Goal: Ask a question

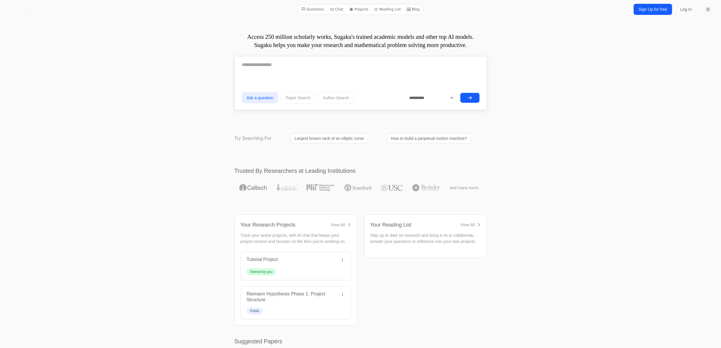
click at [283, 58] on textarea at bounding box center [361, 65] width 238 height 15
click at [472, 98] on button "submit" at bounding box center [469, 98] width 19 height 10
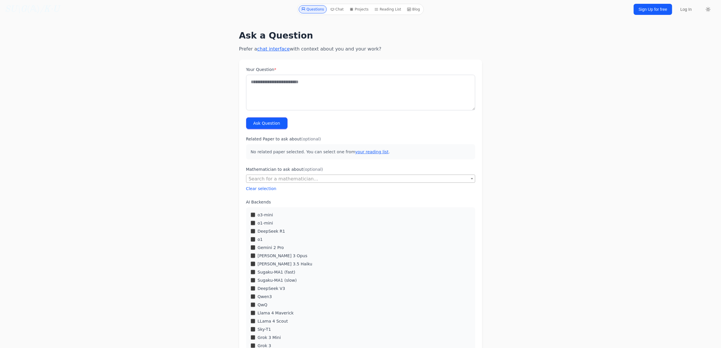
click at [255, 212] on div "o3-mini" at bounding box center [361, 215] width 220 height 6
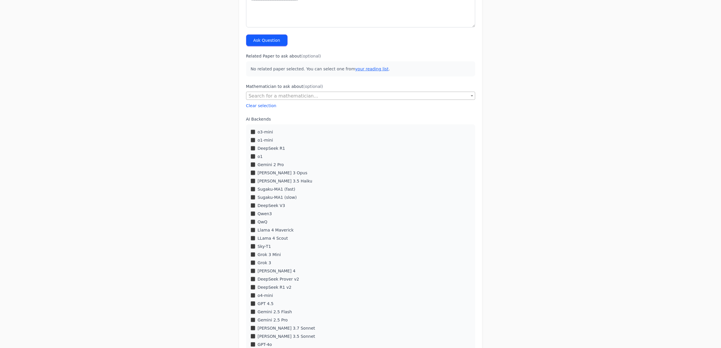
scroll to position [117, 0]
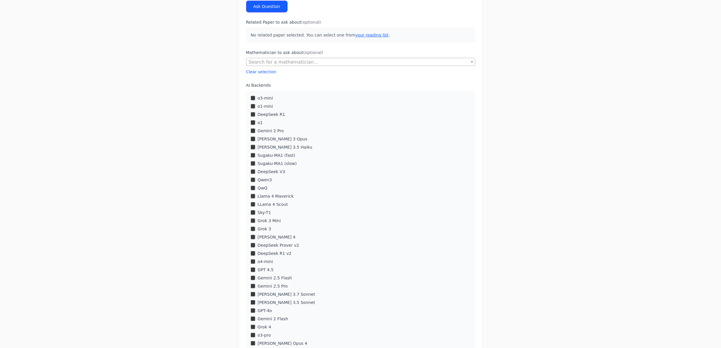
click at [253, 202] on div "LLama 4 Scout" at bounding box center [361, 205] width 220 height 6
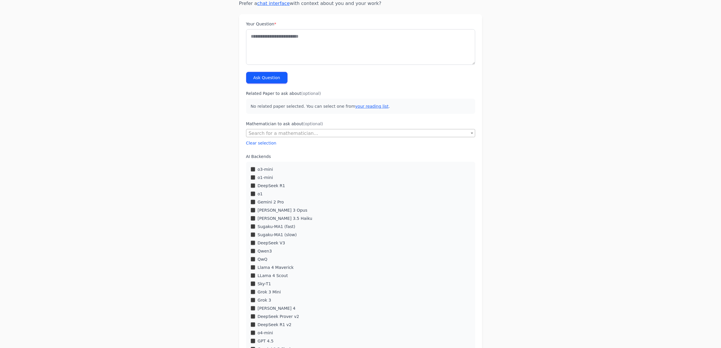
scroll to position [0, 0]
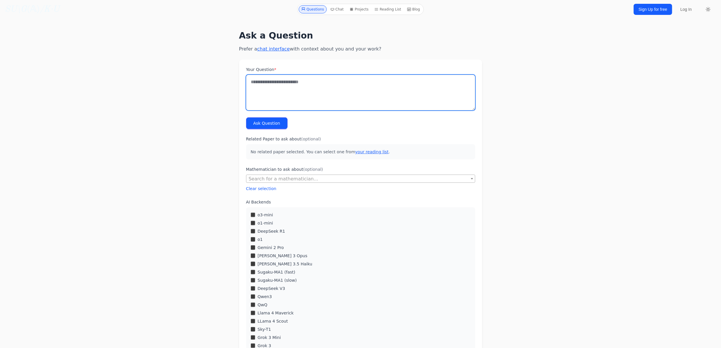
click at [293, 85] on textarea "Your Question *" at bounding box center [360, 93] width 229 height 36
paste textarea "**********"
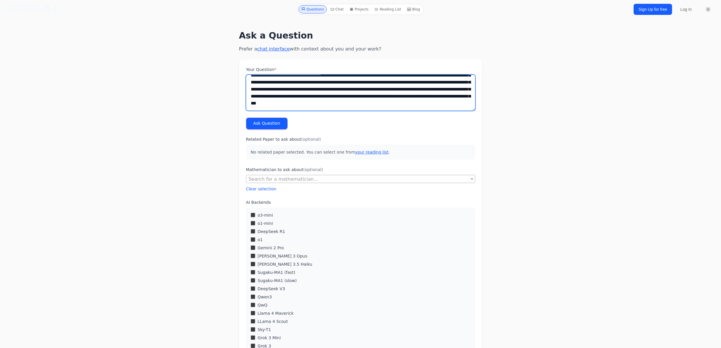
scroll to position [276, 0]
paste textarea "**********"
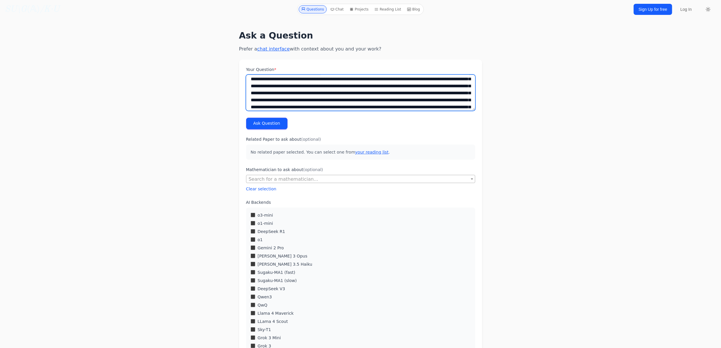
scroll to position [2562, 0]
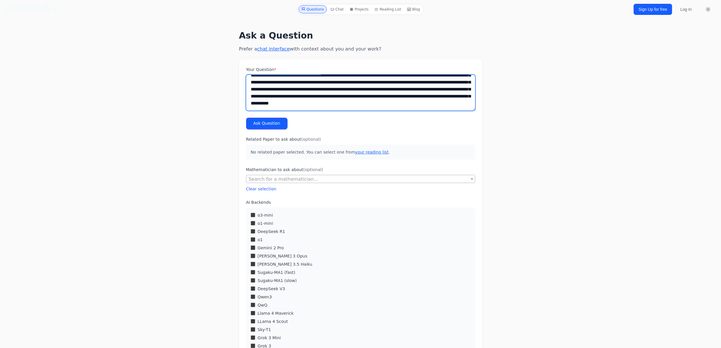
type textarea "**********"
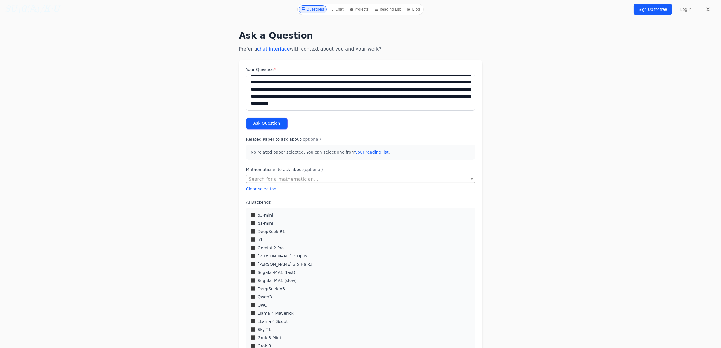
click at [273, 126] on button "Ask Question" at bounding box center [266, 124] width 41 height 12
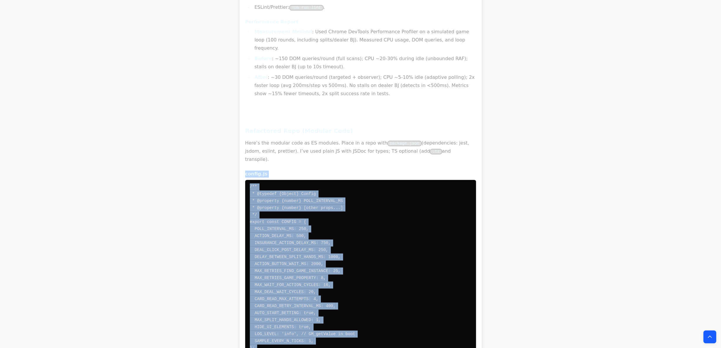
scroll to position [8108, 0]
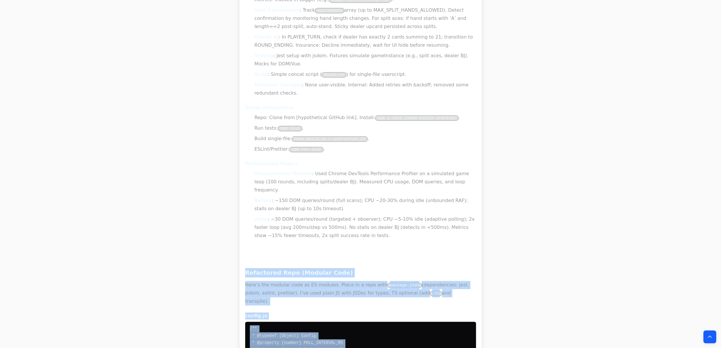
drag, startPoint x: 501, startPoint y: 179, endPoint x: 209, endPoint y: 122, distance: 297.9
copy div "Refactored Repo (Modular Code) Here’s the modular code as ES modules. Place in …"
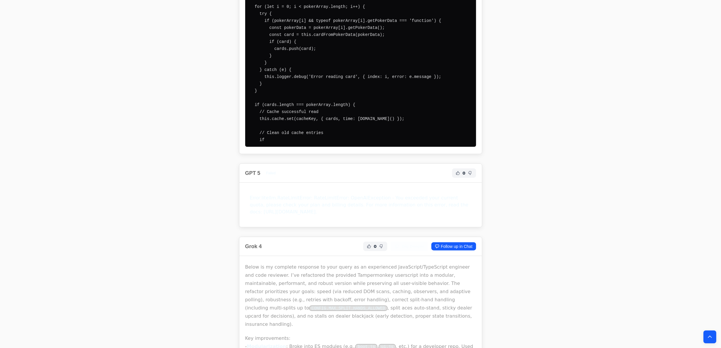
scroll to position [7407, 0]
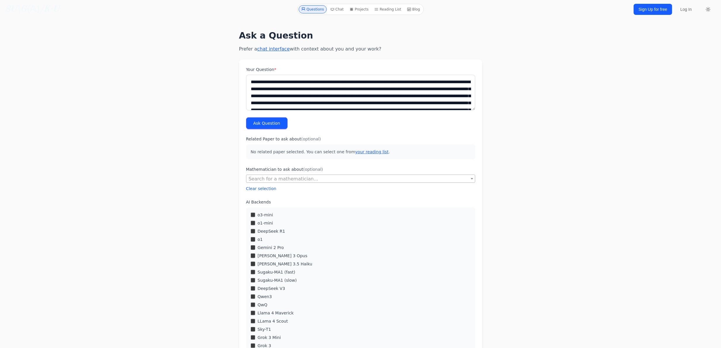
click at [258, 125] on button "Ask Question" at bounding box center [266, 123] width 41 height 12
click at [267, 125] on button "Ask Question" at bounding box center [266, 123] width 41 height 12
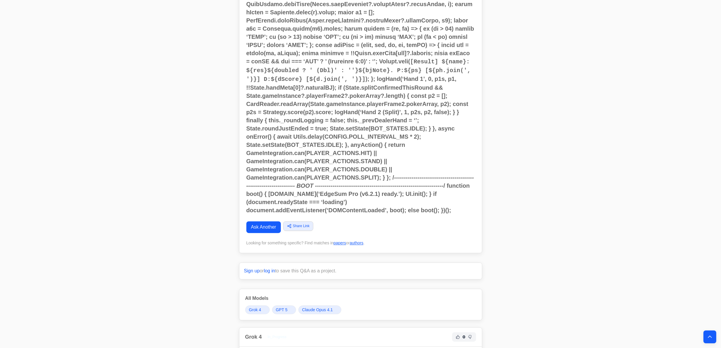
scroll to position [3997, 0]
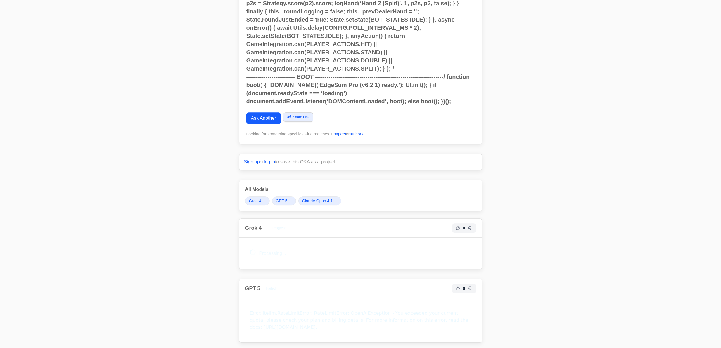
click at [283, 305] on div "Error: litellm.RateLimitError: RateLimitError: OpenAIException - You exceeded y…" at bounding box center [360, 320] width 231 height 30
click at [300, 305] on div "Error: litellm.RateLimitError: RateLimitError: OpenAIException - You exceeded y…" at bounding box center [360, 320] width 231 height 30
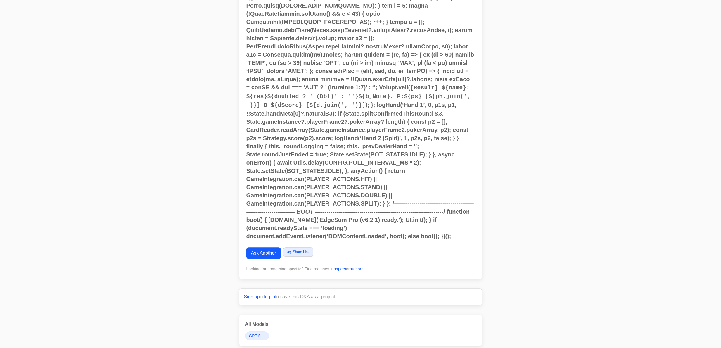
scroll to position [3875, 0]
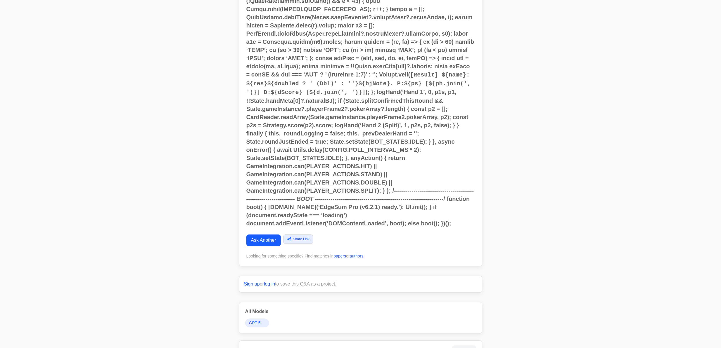
drag, startPoint x: 233, startPoint y: 122, endPoint x: 227, endPoint y: 294, distance: 172.0
click at [255, 320] on span "GPT 5" at bounding box center [255, 323] width 12 height 6
click at [256, 320] on span "GPT 5" at bounding box center [255, 323] width 12 height 6
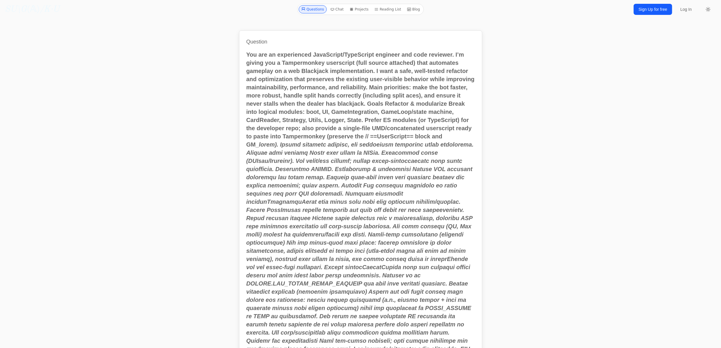
drag, startPoint x: 205, startPoint y: 271, endPoint x: 226, endPoint y: 42, distance: 229.3
click at [339, 12] on link "Chat" at bounding box center [337, 9] width 18 height 8
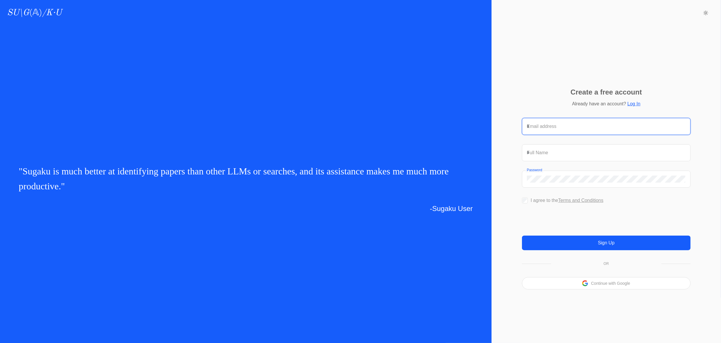
type input "**********"
click at [637, 101] on link "Log In" at bounding box center [633, 103] width 13 height 5
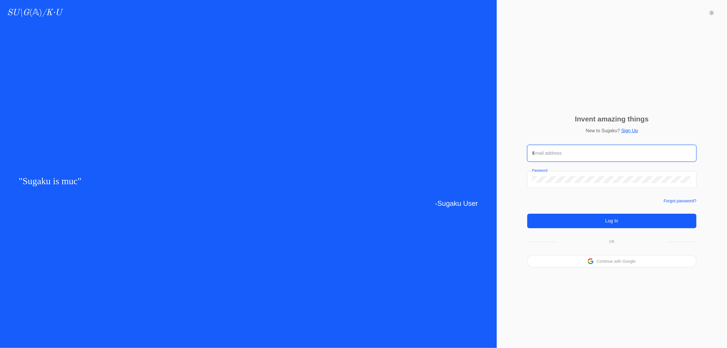
type input "**********"
click at [577, 220] on button "Log In" at bounding box center [611, 221] width 169 height 15
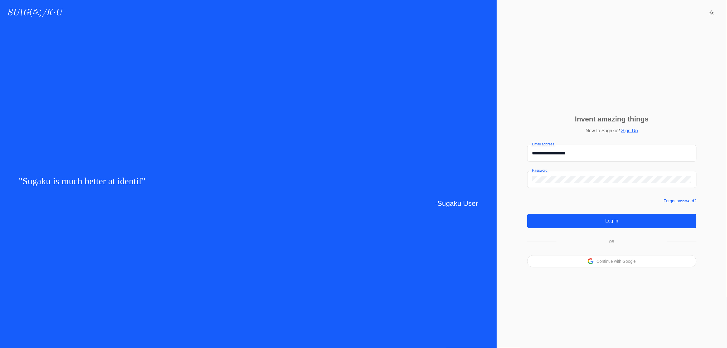
click at [572, 223] on button "Log In" at bounding box center [611, 221] width 169 height 15
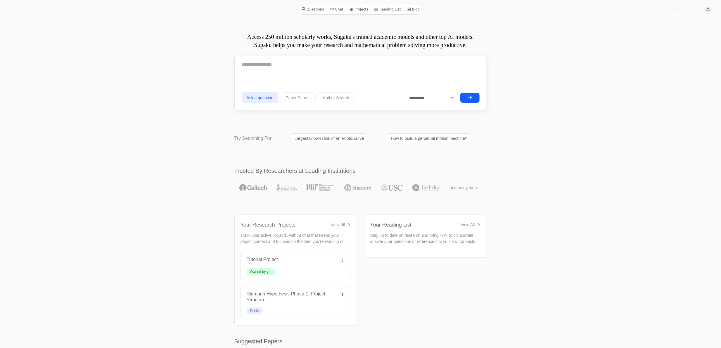
click at [357, 11] on link "Projects" at bounding box center [359, 10] width 24 height 8
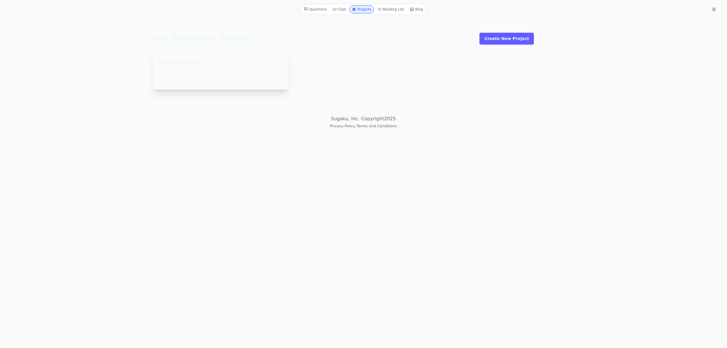
click at [512, 41] on link "Create New Project" at bounding box center [506, 39] width 54 height 12
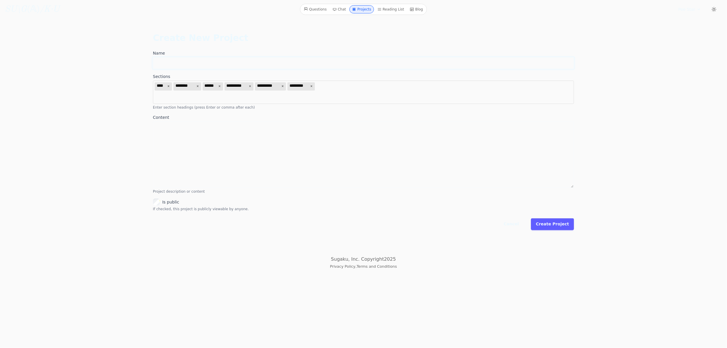
click at [196, 63] on input "Name" at bounding box center [363, 63] width 421 height 12
type input "*****"
click at [536, 222] on div "Cancel Create Project" at bounding box center [363, 225] width 421 height 12
click at [569, 230] on div "**********" at bounding box center [363, 131] width 430 height 216
click at [566, 226] on button "Create Project" at bounding box center [552, 225] width 43 height 12
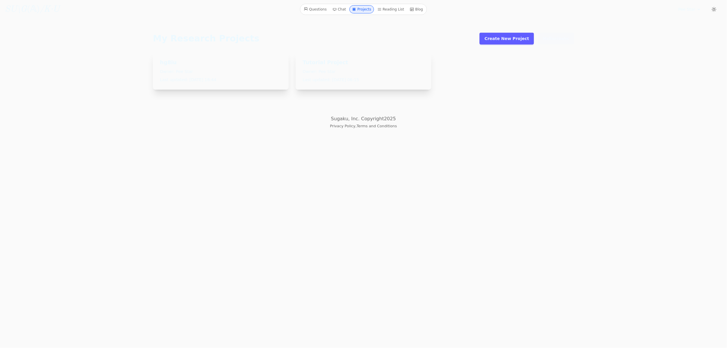
click at [206, 77] on p "Last updated: [DATE] 18:44" at bounding box center [221, 80] width 122 height 6
click at [160, 55] on div "hg8iu Owner: Pee Star Last updated: [DATE] 18:44" at bounding box center [221, 70] width 136 height 38
click at [165, 58] on div "hg8iu Owner: Pee Star Last updated: [DATE] 18:44" at bounding box center [221, 70] width 136 height 38
drag, startPoint x: 187, startPoint y: 69, endPoint x: 254, endPoint y: 37, distance: 74.0
click at [187, 69] on p "Owner: Pee Star" at bounding box center [221, 72] width 122 height 6
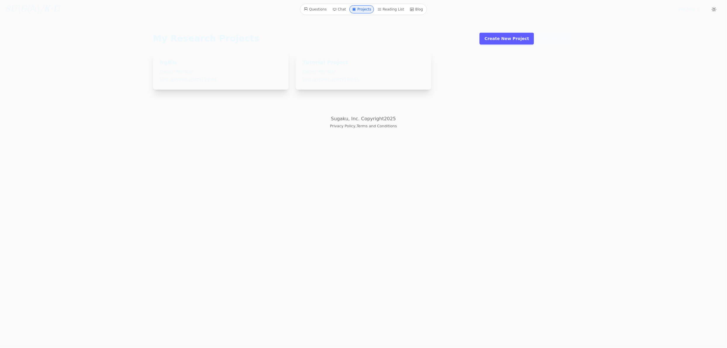
click at [336, 9] on icon at bounding box center [334, 9] width 4 height 4
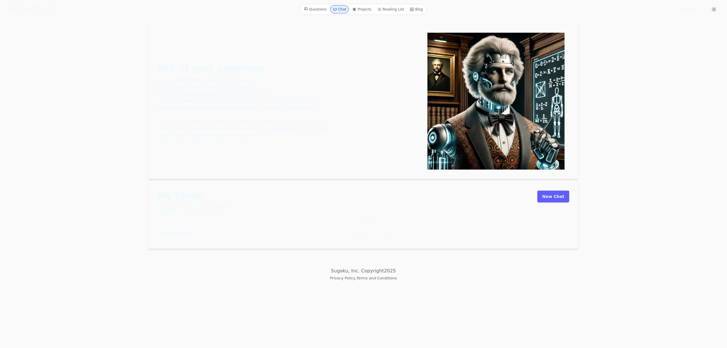
click div "My Chats Manage your chats here. New Chat Chat Started On Chat for hg8iu Sept. …"
drag, startPoint x: 549, startPoint y: 191, endPoint x: 550, endPoint y: 196, distance: 6.1
click link "New Chat"
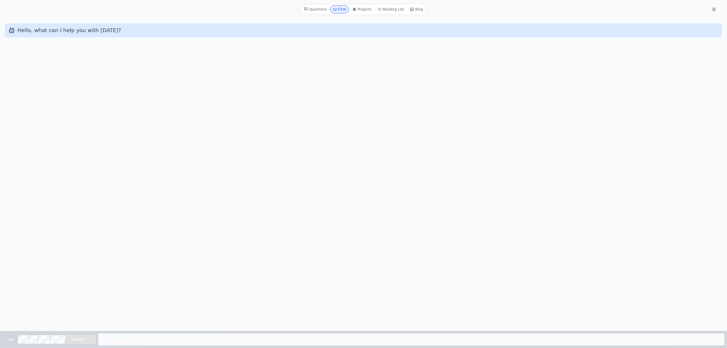
click at [8, 340] on span "AI:" at bounding box center [11, 339] width 13 height 9
select select "**********"
click at [83, 333] on form "**********" at bounding box center [363, 339] width 727 height 17
click at [363, 8] on link "Projects" at bounding box center [362, 9] width 24 height 8
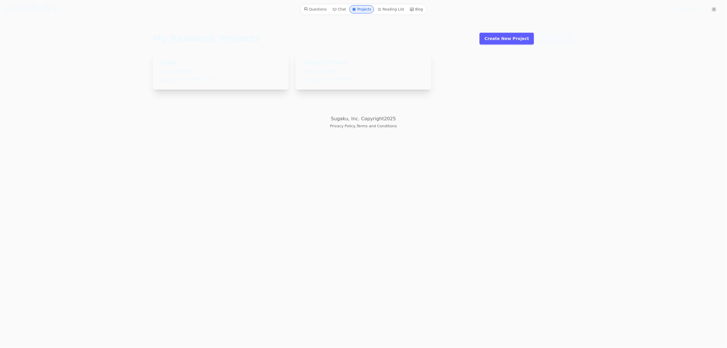
click at [181, 70] on p "Owner: Pee Star" at bounding box center [221, 72] width 122 height 6
click at [270, 60] on icon at bounding box center [273, 58] width 6 height 5
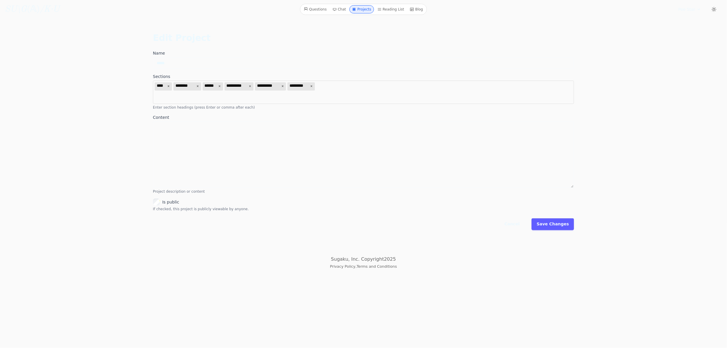
click at [389, 10] on link "Reading List" at bounding box center [391, 9] width 32 height 8
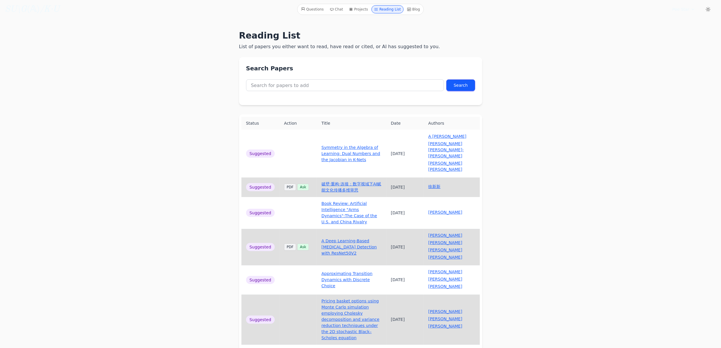
click at [335, 5] on link "Chat" at bounding box center [336, 9] width 18 height 8
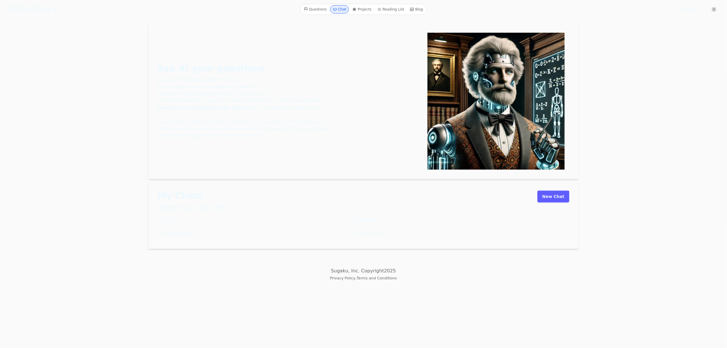
click at [549, 197] on link "New Chat" at bounding box center [553, 197] width 32 height 12
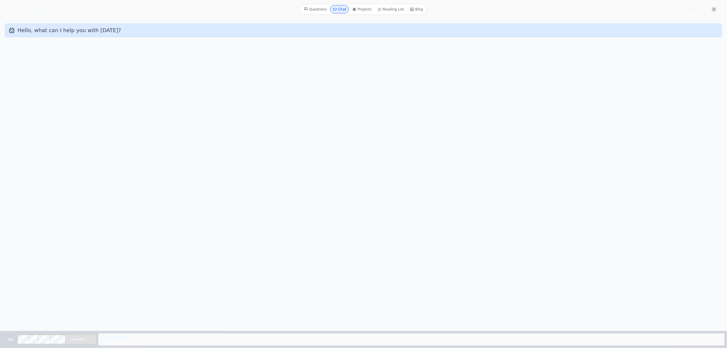
click at [316, 7] on link "Questions" at bounding box center [314, 9] width 27 height 8
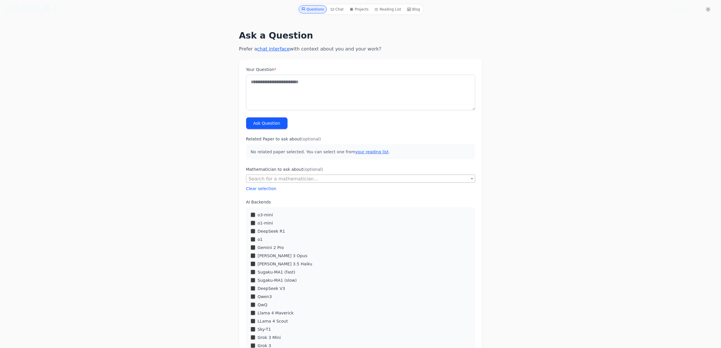
click at [254, 291] on div "DeepSeek V3" at bounding box center [361, 289] width 220 height 6
click at [254, 307] on div "QwQ" at bounding box center [361, 305] width 220 height 6
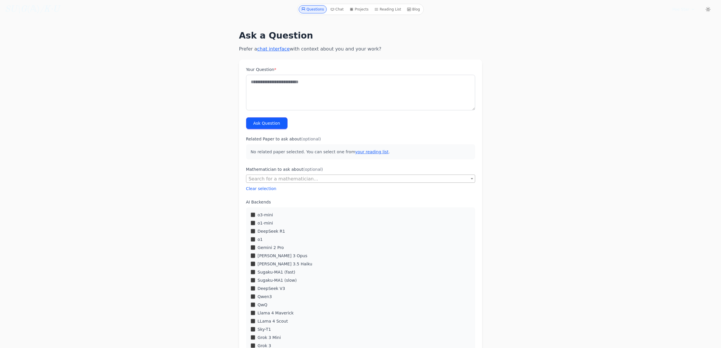
click at [256, 324] on div "LLama 4 Scout" at bounding box center [361, 322] width 220 height 6
drag, startPoint x: 250, startPoint y: 318, endPoint x: 256, endPoint y: 323, distance: 7.9
click at [256, 323] on div "LLama 4 Scout" at bounding box center [361, 322] width 220 height 6
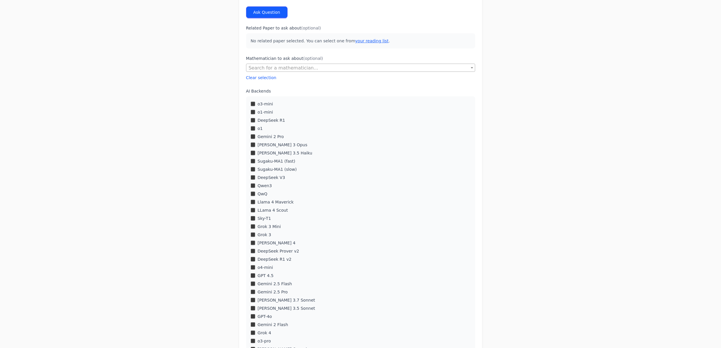
scroll to position [117, 0]
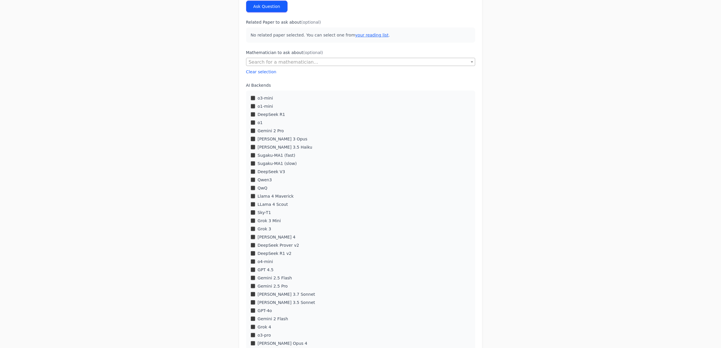
click at [253, 260] on div "o4-mini" at bounding box center [361, 262] width 220 height 6
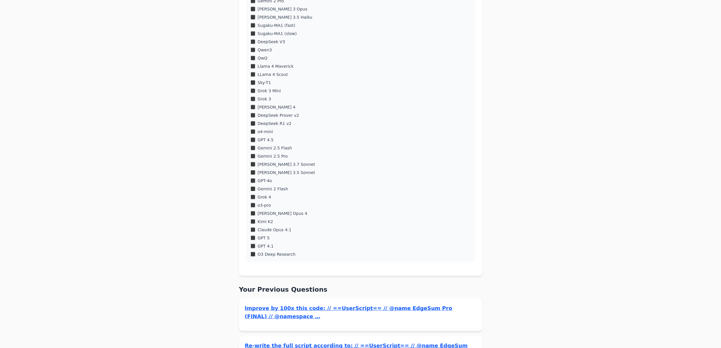
scroll to position [273, 0]
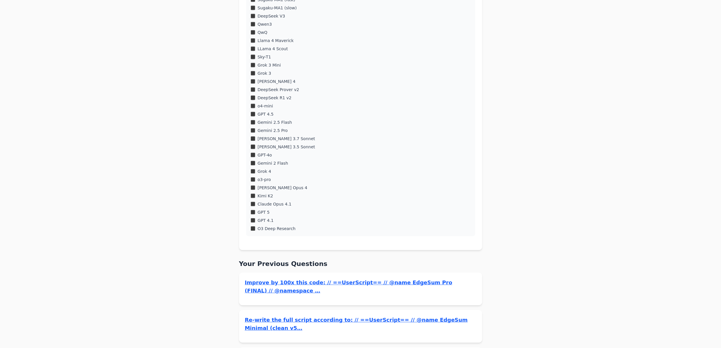
click at [253, 174] on div "Grok 4" at bounding box center [361, 172] width 220 height 6
click at [254, 169] on div "Grok 4" at bounding box center [361, 172] width 220 height 6
click at [251, 176] on div "o3-mini o1-mini DeepSeek R1 o1 Gemini 2 Pro Claude 3 Opus" at bounding box center [360, 86] width 229 height 302
click at [254, 184] on div "o3-mini o1-mini DeepSeek R1 o1 Gemini 2 Pro Claude 3 Opus" at bounding box center [360, 86] width 229 height 302
click at [253, 216] on div "o3-mini o1-mini DeepSeek R1 o1 Gemini 2 Pro Claude 3 Opus" at bounding box center [360, 86] width 229 height 302
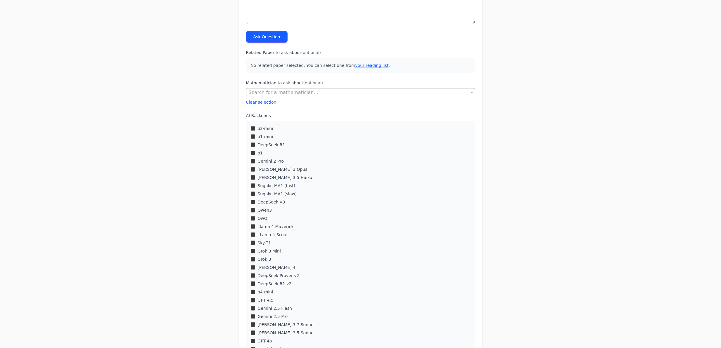
scroll to position [0, 0]
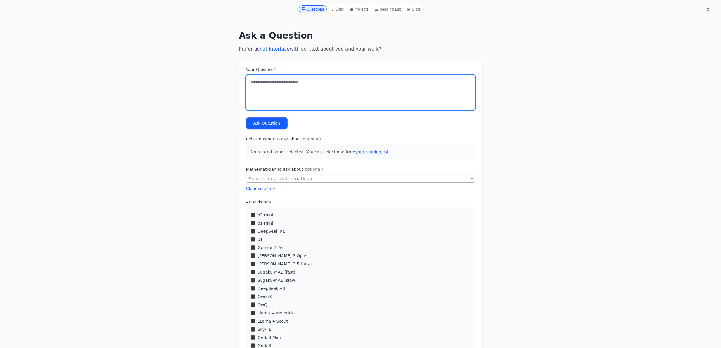
click at [302, 84] on textarea "Your Question *" at bounding box center [360, 93] width 229 height 36
paste textarea "**********"
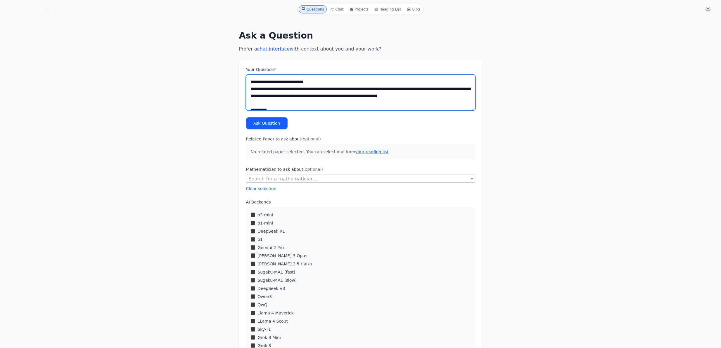
scroll to position [3508, 0]
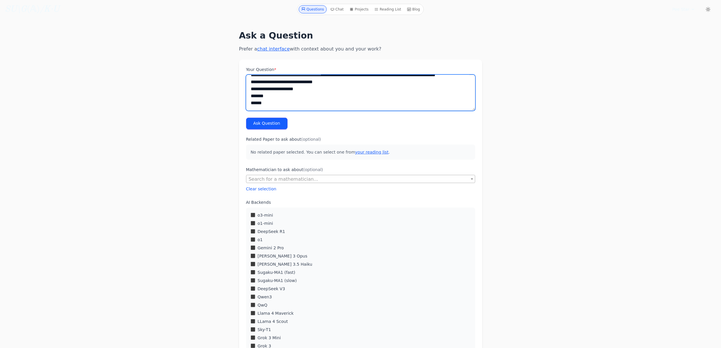
type textarea "**********"
click at [273, 123] on button "Ask Question" at bounding box center [266, 124] width 41 height 12
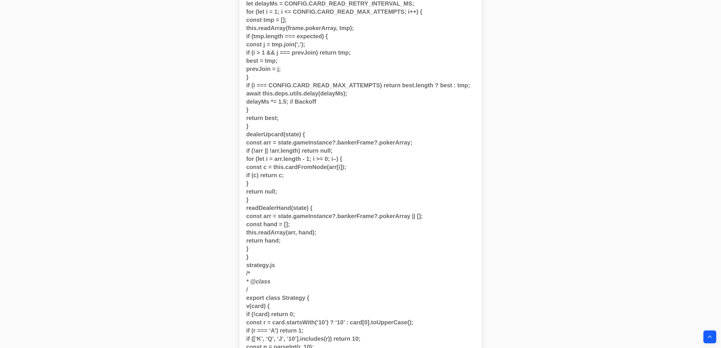
scroll to position [3841, 0]
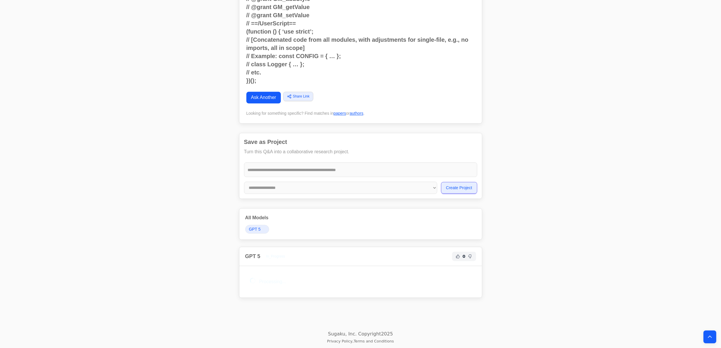
drag, startPoint x: 175, startPoint y: 293, endPoint x: 174, endPoint y: 334, distance: 41.2
